Goal: Check status: Check status

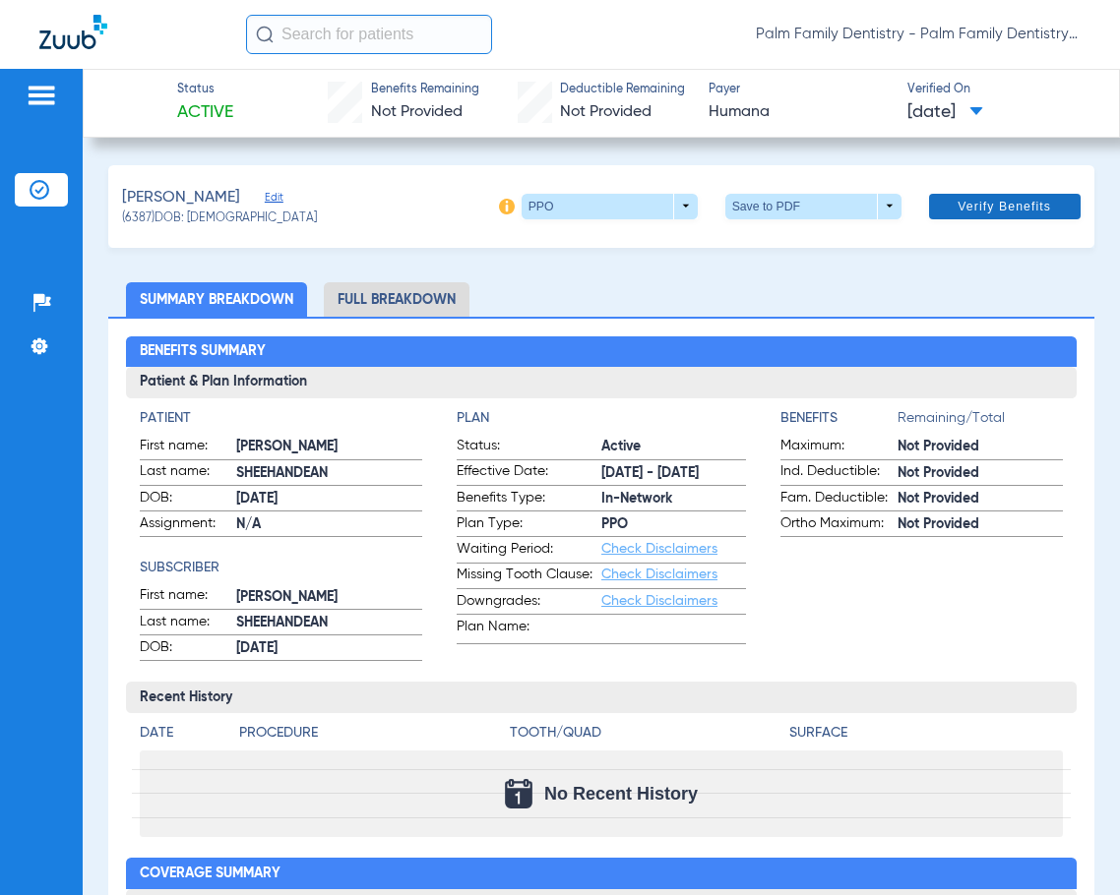
click at [971, 202] on span "Verify Benefits" at bounding box center [1003, 207] width 93 height 16
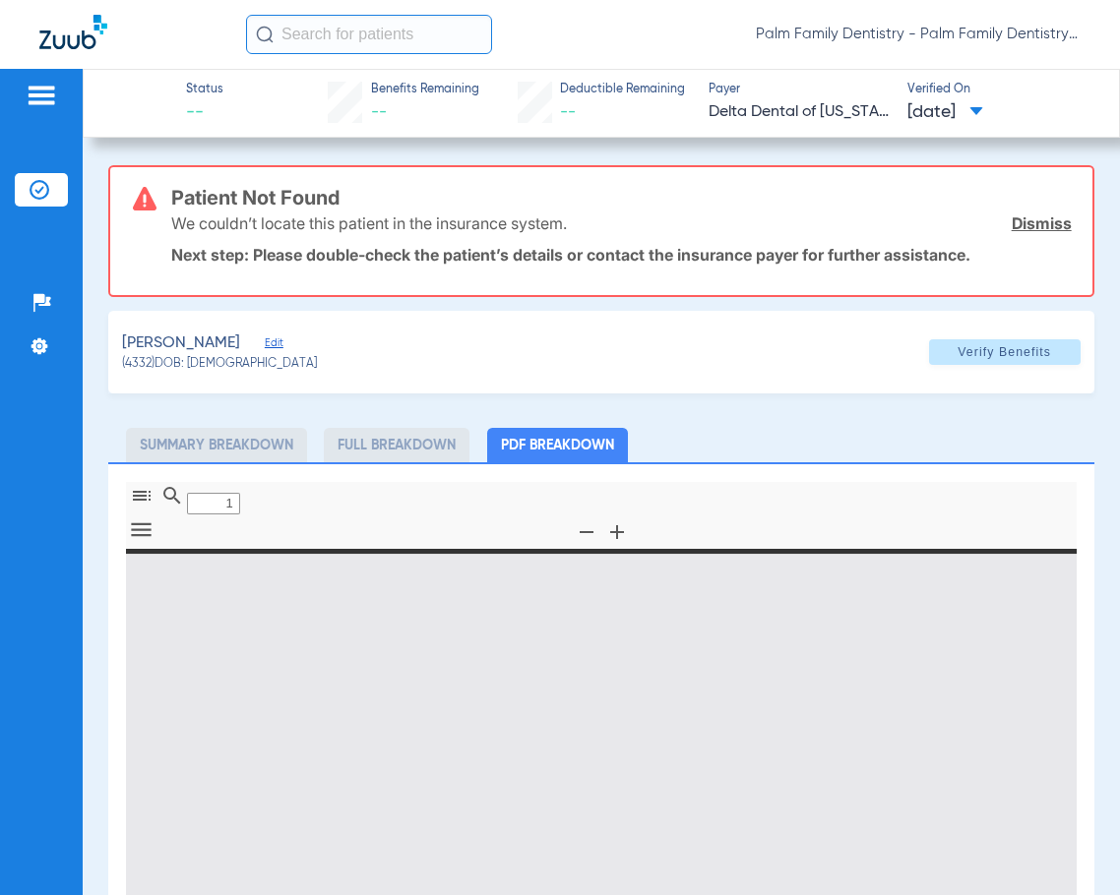
type input "0"
select select "page-width"
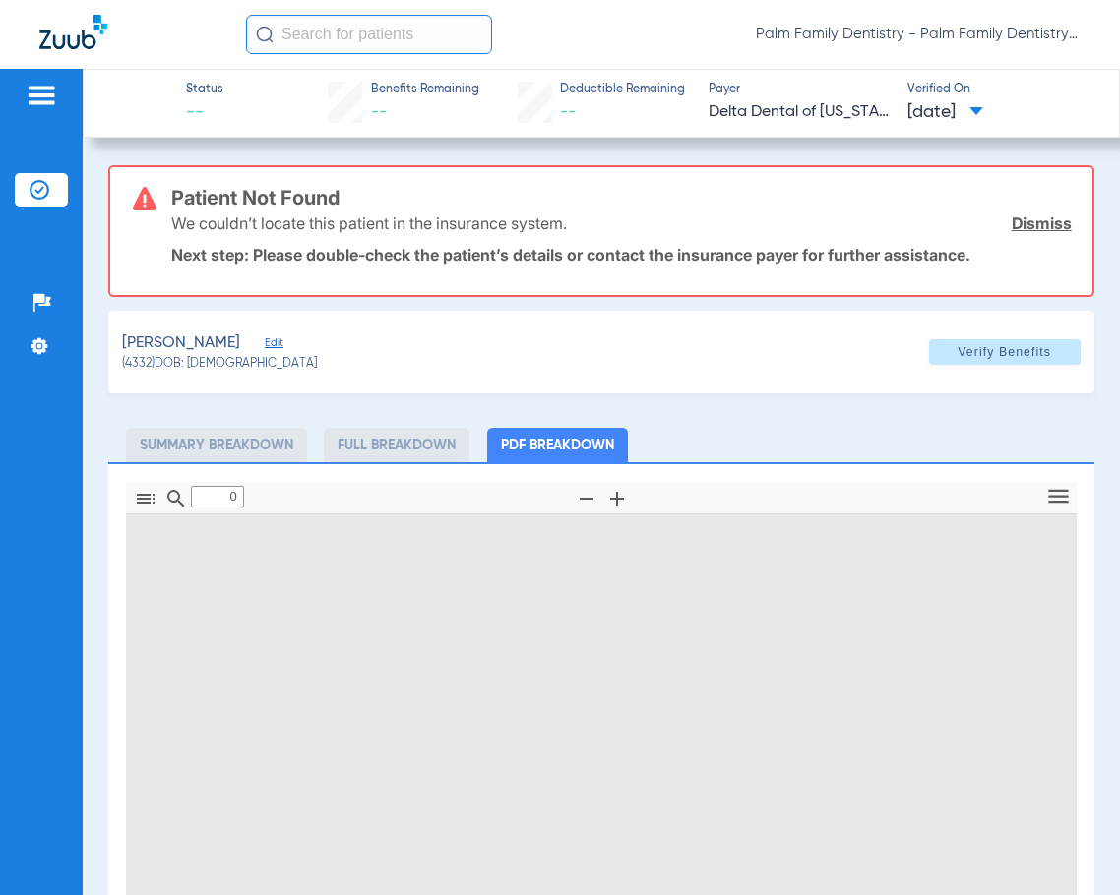
type input "1"
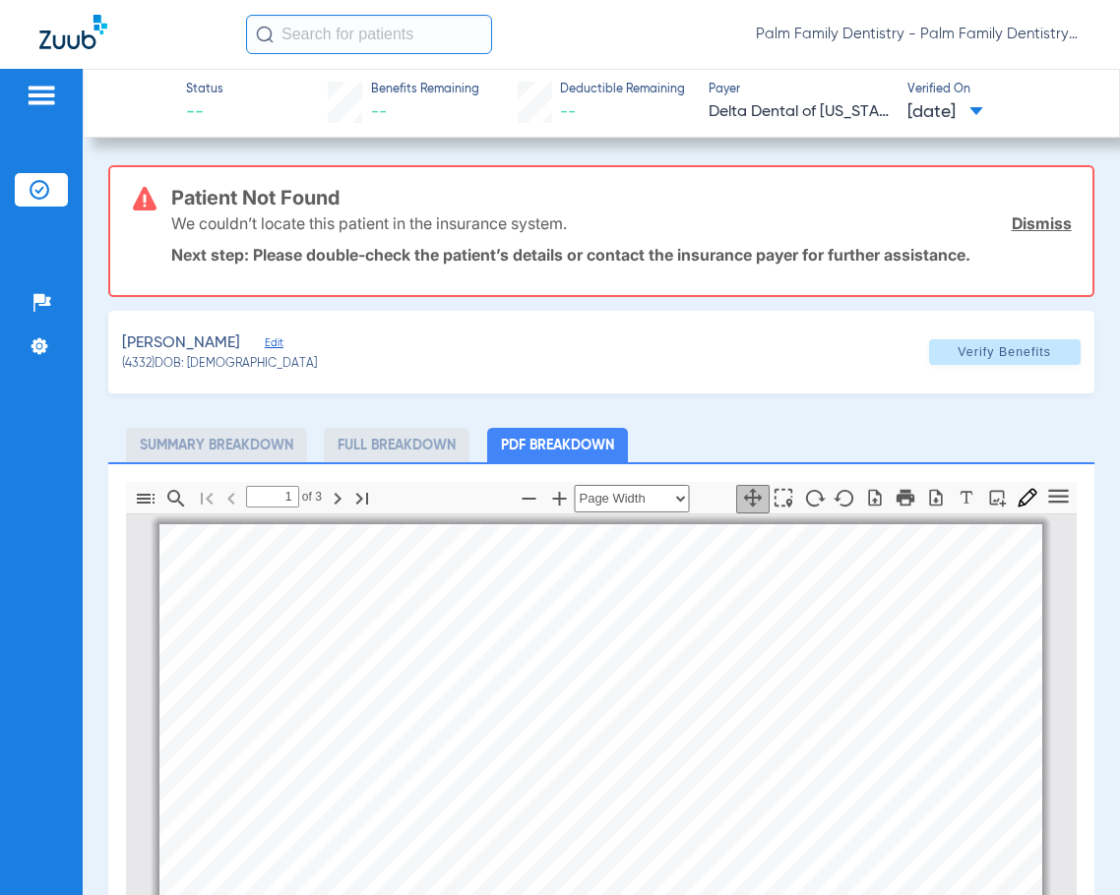
scroll to position [10, 0]
